Goal: Task Accomplishment & Management: Manage account settings

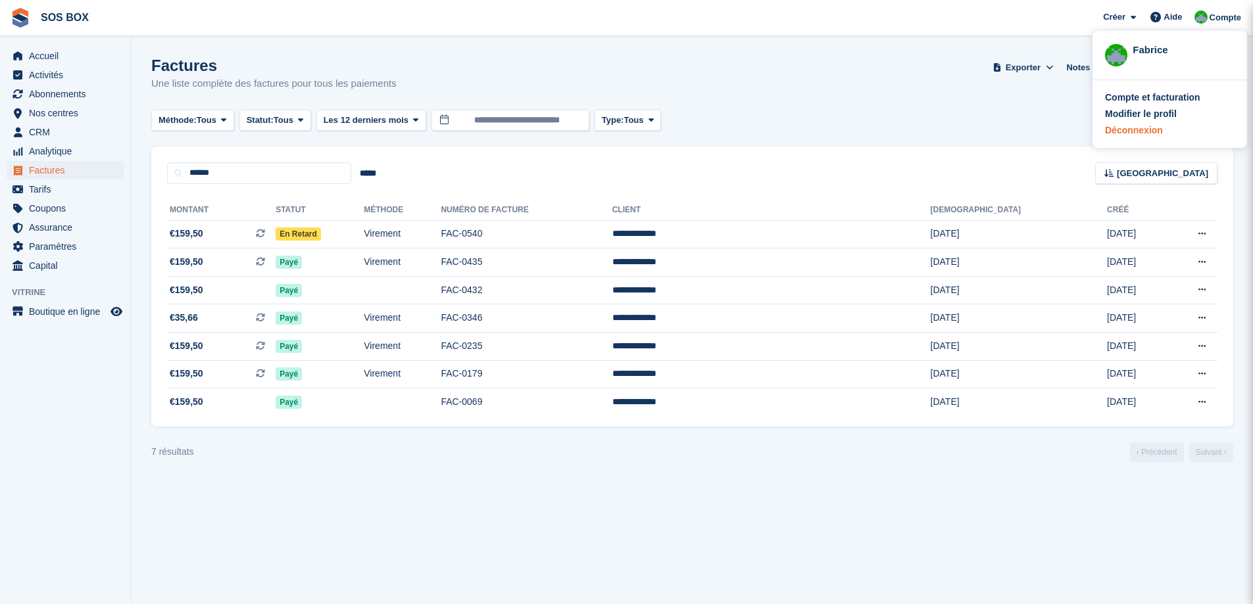
click at [1160, 130] on div "Déconnexion" at bounding box center [1170, 131] width 130 height 14
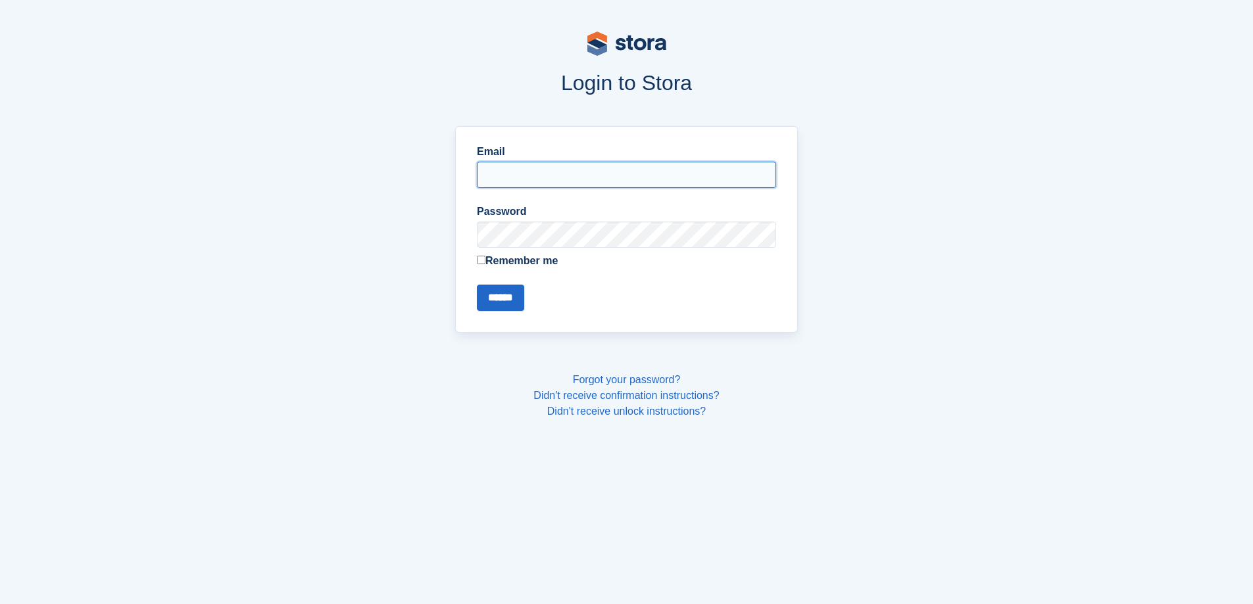
type input "**********"
click at [513, 303] on input "******" at bounding box center [500, 298] width 47 height 26
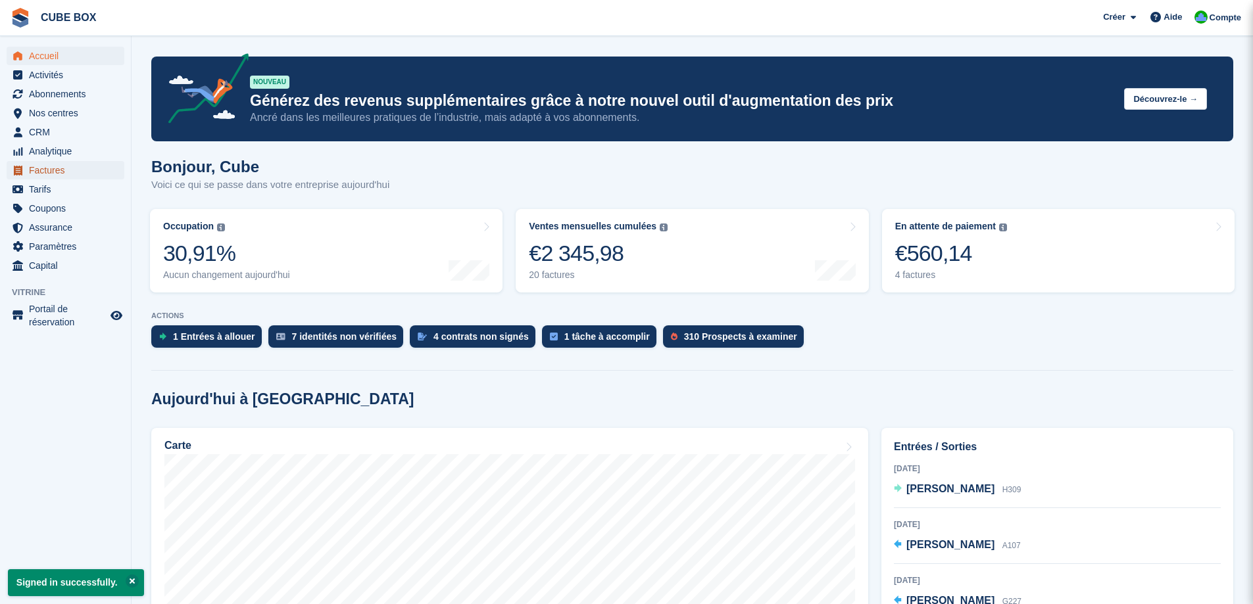
click at [57, 165] on span "Factures" at bounding box center [68, 170] width 79 height 18
